Goal: Task Accomplishment & Management: Manage account settings

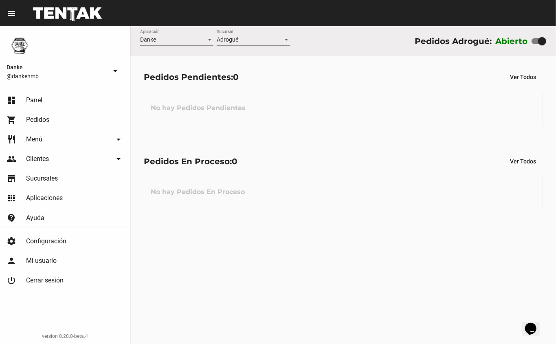
click at [279, 143] on div "Pedidos En Proceso: 0 Ver Todos No hay Pedidos En Proceso" at bounding box center [343, 182] width 426 height 84
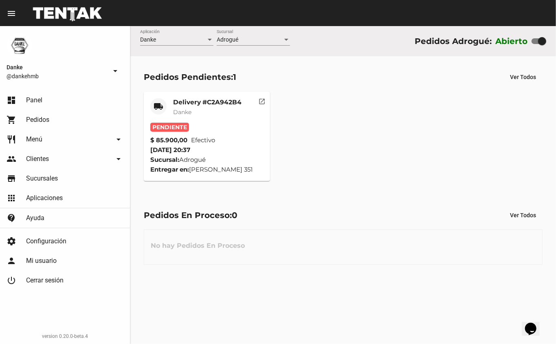
click at [227, 99] on mat-card-title "Delivery #C2A942B4" at bounding box center [207, 102] width 68 height 8
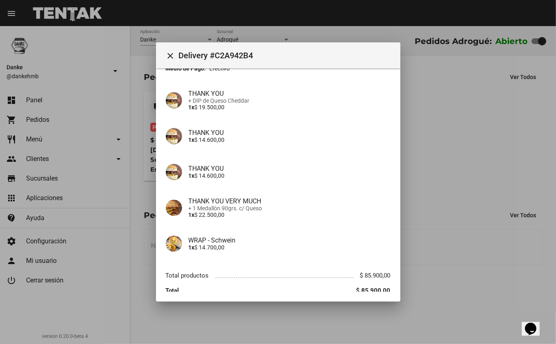
scroll to position [88, 0]
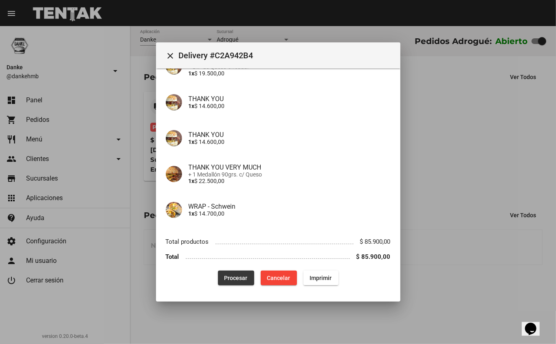
click at [237, 275] on span "Procesar" at bounding box center [235, 277] width 23 height 7
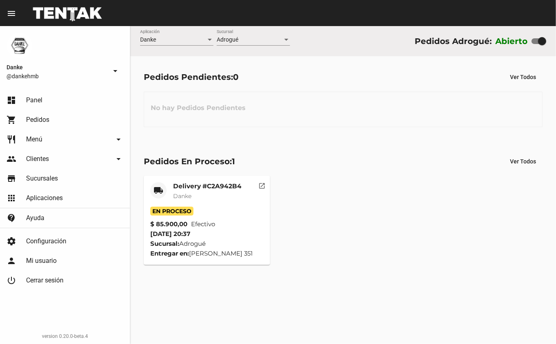
click at [208, 186] on mat-card-title "Delivery #C2A942B4" at bounding box center [207, 186] width 68 height 8
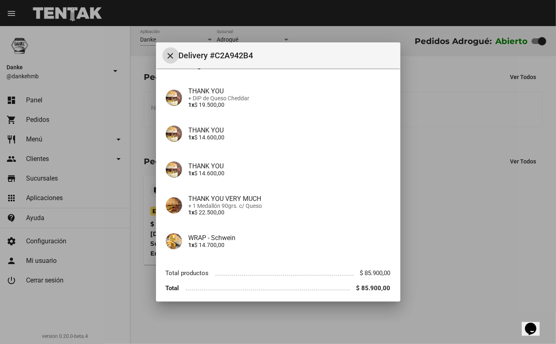
scroll to position [88, 0]
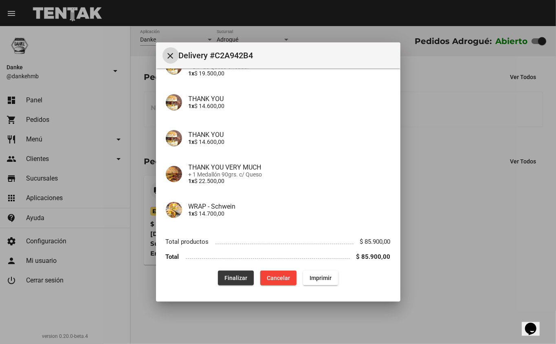
click at [233, 274] on span "Finalizar" at bounding box center [235, 277] width 23 height 7
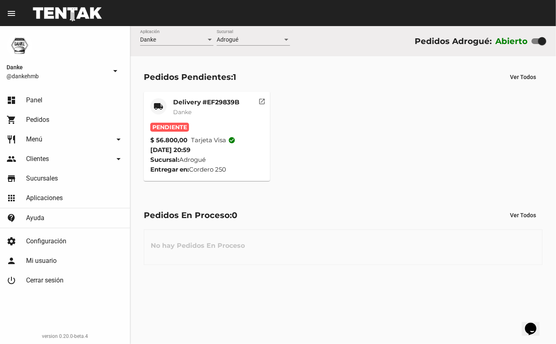
click at [206, 102] on mat-card-title "Delivery #EF29839B" at bounding box center [206, 102] width 66 height 8
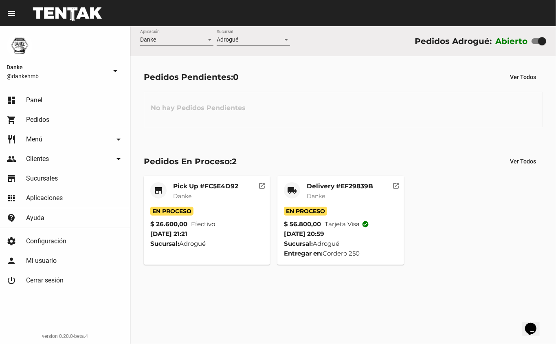
click at [330, 185] on mat-card-title "Delivery #EF29839B" at bounding box center [340, 186] width 66 height 8
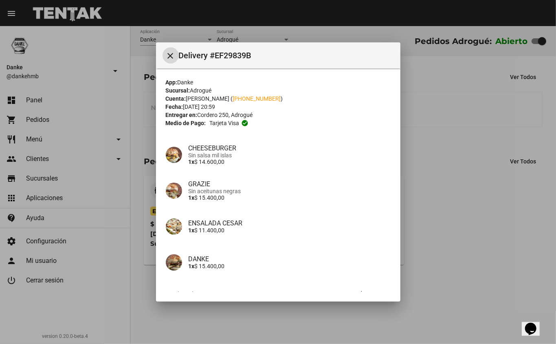
click at [469, 232] on div at bounding box center [278, 172] width 556 height 344
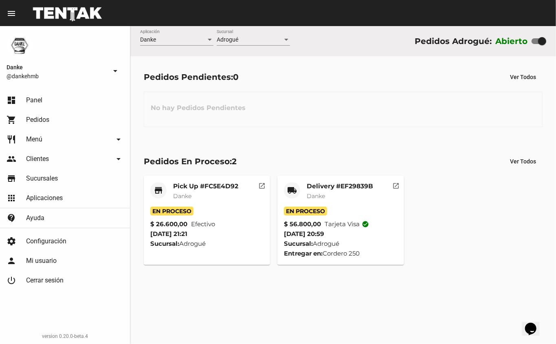
click at [336, 193] on mat-card-subtitle "Danke" at bounding box center [340, 196] width 66 height 8
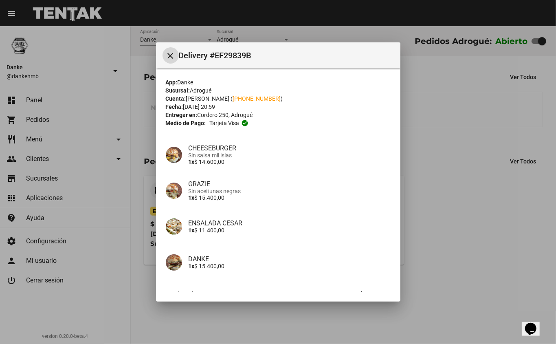
click at [453, 226] on div at bounding box center [278, 172] width 556 height 344
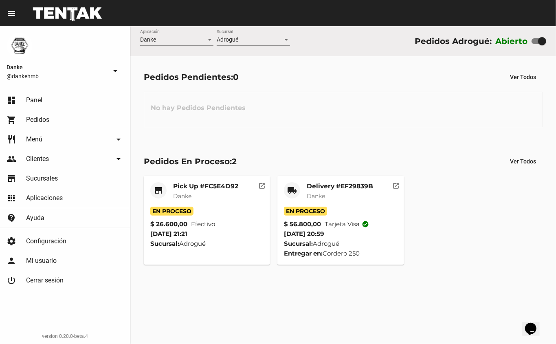
click at [460, 209] on div "store Pick Up #FC5E4D92 Danke En Proceso $ 26.600,00 Efectivo 8/10/25 21:21 Suc…" at bounding box center [343, 220] width 406 height 97
click at [325, 186] on mat-card-title "Delivery #EF29839B" at bounding box center [340, 186] width 66 height 8
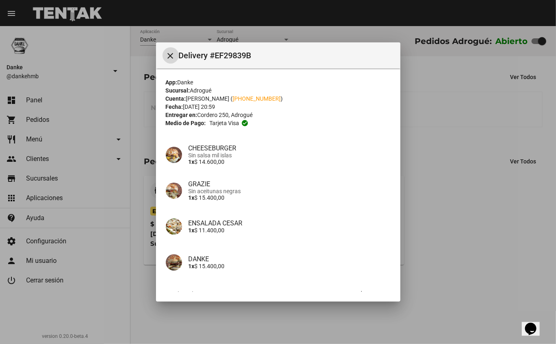
click at [443, 201] on div at bounding box center [278, 172] width 556 height 344
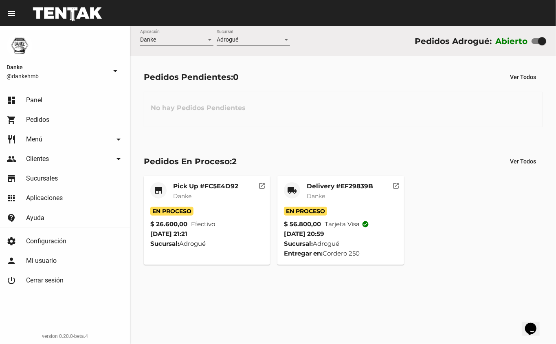
click at [331, 186] on mat-card-title "Delivery #EF29839B" at bounding box center [340, 186] width 66 height 8
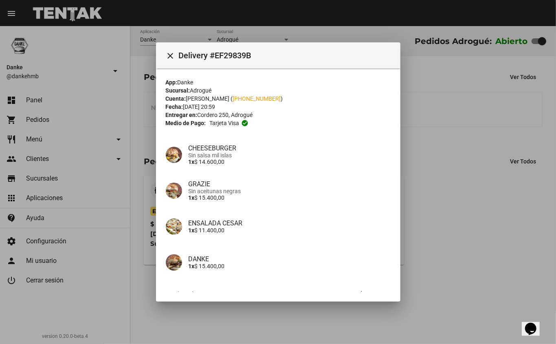
scroll to position [53, 0]
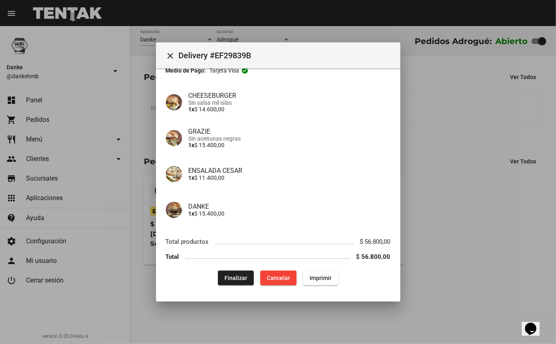
click at [232, 272] on button "Finalizar" at bounding box center [236, 277] width 36 height 15
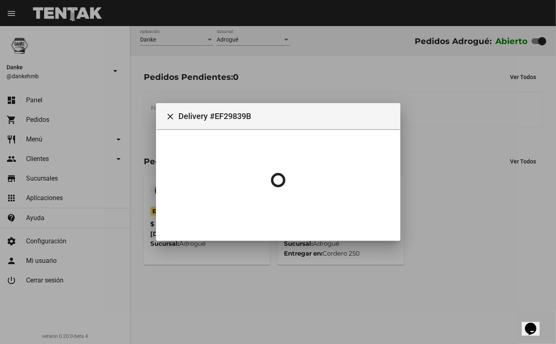
scroll to position [0, 0]
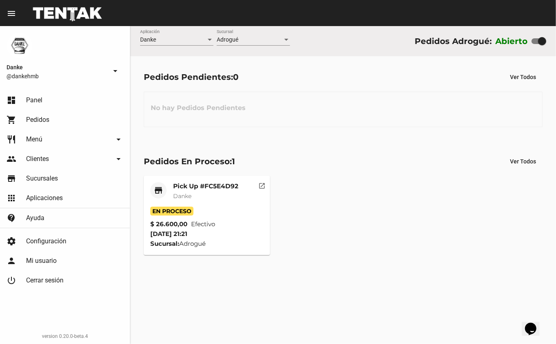
click at [204, 180] on mat-card "store Pick Up #FC5E4D92 Danke En Proceso $ 26.600,00 Efectivo [DATE] 21:21 Sucu…" at bounding box center [207, 215] width 127 height 79
click at [204, 181] on mat-card "store Pick Up #FC5E4D92 Danke En Proceso $ 26.600,00 Efectivo [DATE] 21:21 Sucu…" at bounding box center [207, 215] width 127 height 79
click at [204, 187] on mat-card-title "Pick Up #FC5E4D92" at bounding box center [205, 186] width 65 height 8
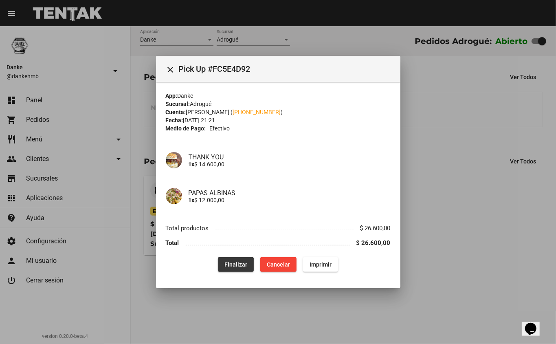
click at [232, 267] on span "Finalizar" at bounding box center [235, 264] width 23 height 7
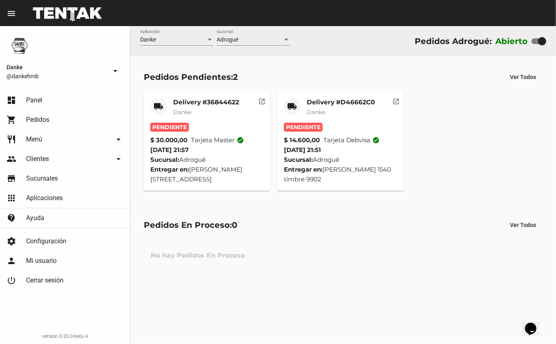
click at [316, 108] on span "Danke" at bounding box center [316, 111] width 18 height 7
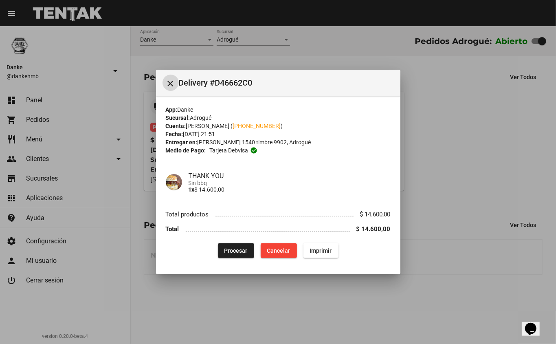
click at [447, 175] on div at bounding box center [278, 172] width 556 height 344
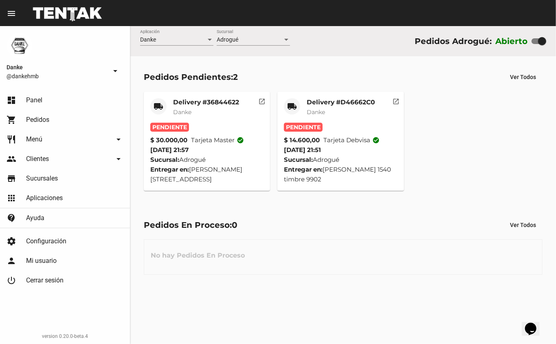
click at [206, 101] on mat-card-title "Delivery #36844622" at bounding box center [206, 102] width 66 height 8
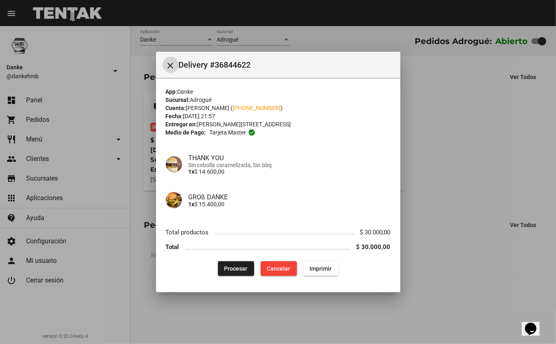
click at [470, 144] on div at bounding box center [278, 172] width 556 height 344
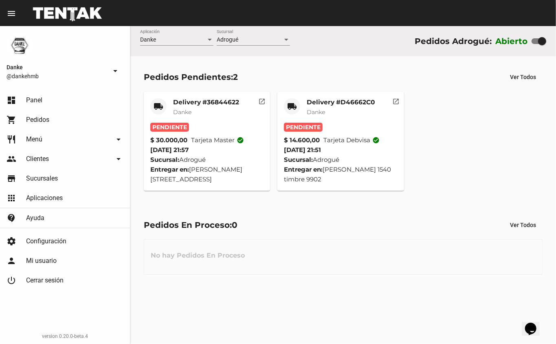
click at [194, 100] on mat-card-title "Delivery #36844622" at bounding box center [206, 102] width 66 height 8
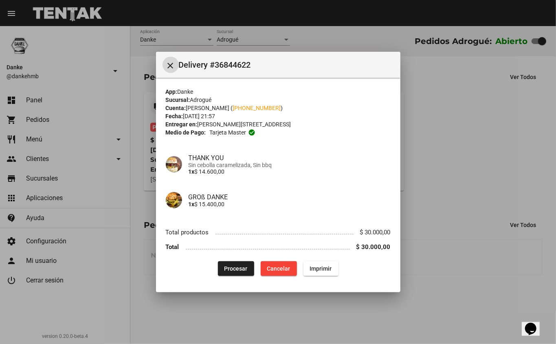
click at [270, 269] on span "Cancelar" at bounding box center [278, 268] width 23 height 7
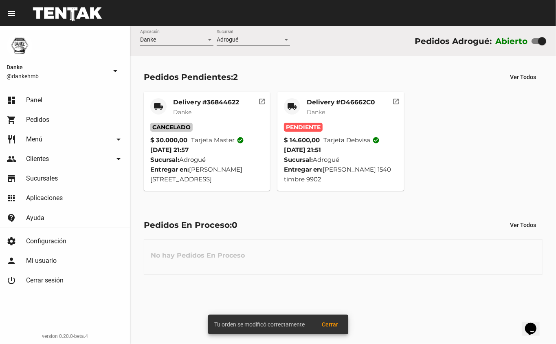
click at [315, 101] on mat-card-title "Delivery #D46662C0" at bounding box center [341, 102] width 68 height 8
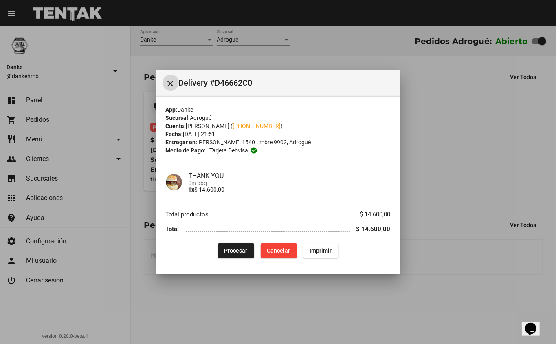
click at [237, 247] on span "Procesar" at bounding box center [235, 250] width 23 height 7
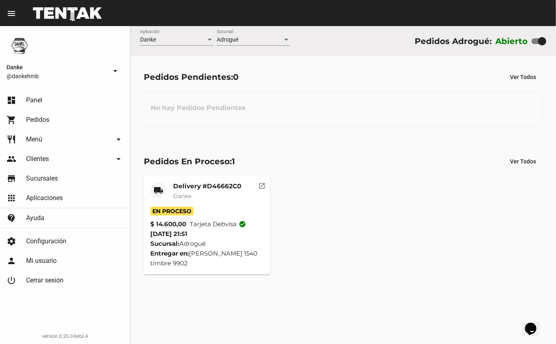
click at [199, 187] on mat-card-title "Delivery #D46662C0" at bounding box center [207, 186] width 68 height 8
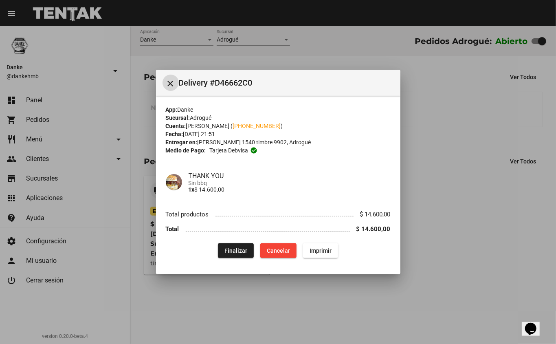
click at [233, 248] on span "Finalizar" at bounding box center [235, 250] width 23 height 7
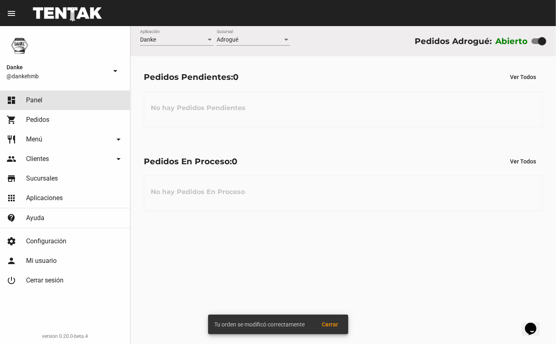
click at [49, 102] on link "dashboard Panel" at bounding box center [65, 100] width 130 height 20
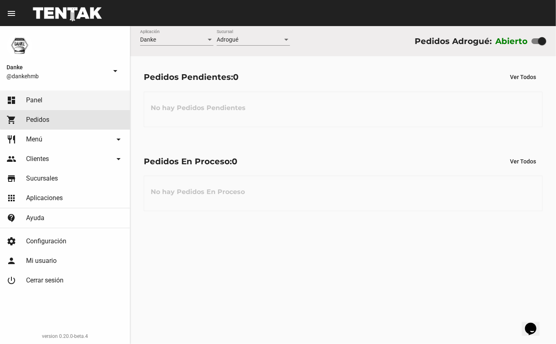
click at [69, 118] on link "shopping_cart Pedidos" at bounding box center [65, 120] width 130 height 20
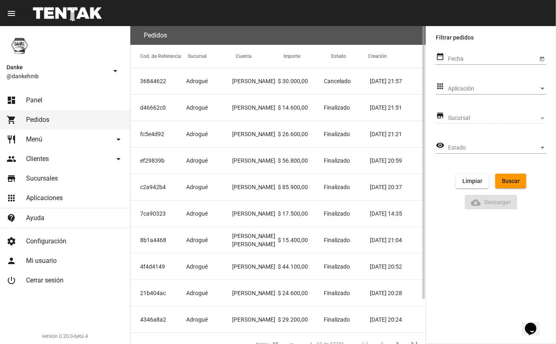
click at [235, 88] on mat-cell "[PERSON_NAME]" at bounding box center [255, 81] width 46 height 26
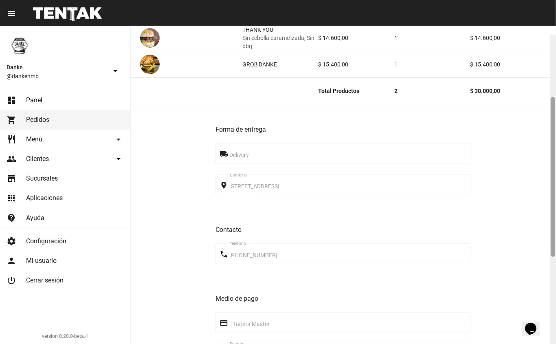
scroll to position [124, 0]
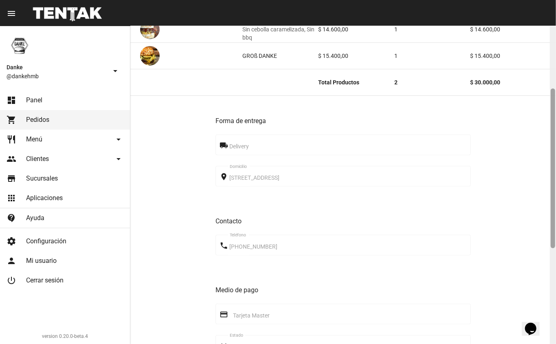
drag, startPoint x: 555, startPoint y: 113, endPoint x: 552, endPoint y: 176, distance: 62.8
click at [552, 176] on div at bounding box center [553, 168] width 4 height 160
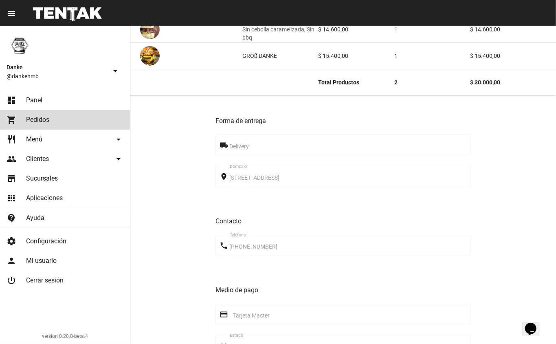
click at [56, 115] on link "shopping_cart Pedidos" at bounding box center [65, 120] width 130 height 20
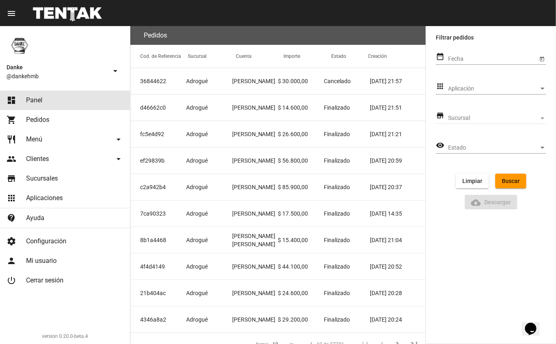
click at [23, 101] on link "dashboard Panel" at bounding box center [65, 100] width 130 height 20
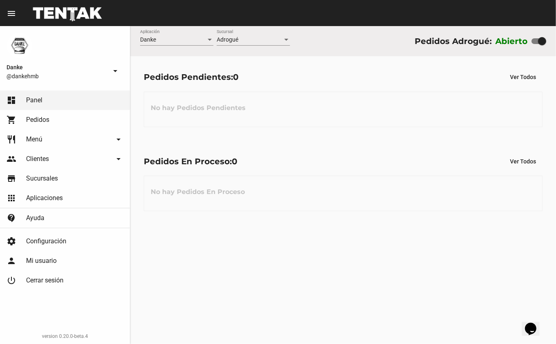
click at [369, 145] on div "Pedidos En Proceso: 0 Ver Todos No hay Pedidos En Proceso" at bounding box center [343, 182] width 426 height 84
click at [541, 42] on div at bounding box center [542, 41] width 8 height 8
click at [535, 44] on input "checkbox" at bounding box center [535, 44] width 0 height 0
checkbox input "false"
